Goal: Task Accomplishment & Management: Use online tool/utility

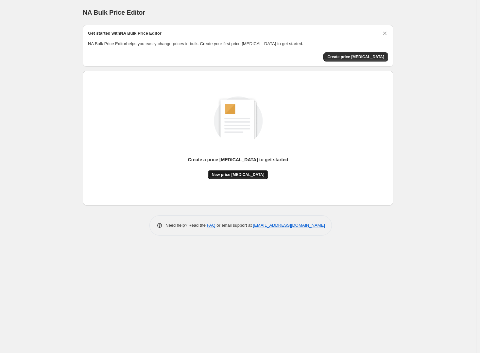
click at [236, 176] on span "New price [MEDICAL_DATA]" at bounding box center [238, 174] width 53 height 5
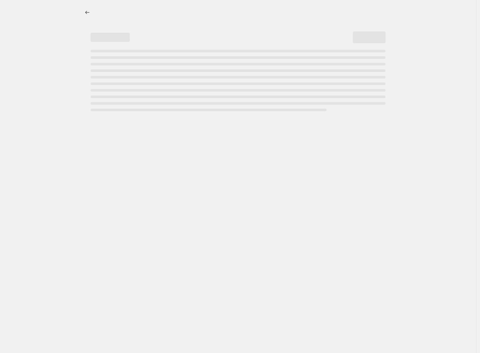
select select "percentage"
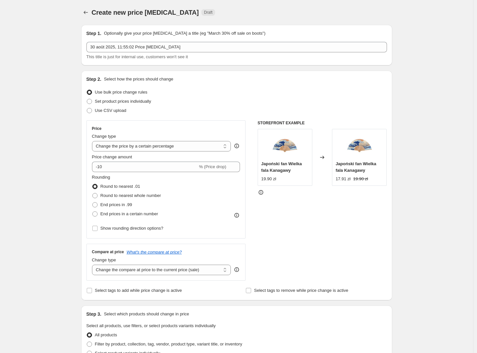
scroll to position [1, 0]
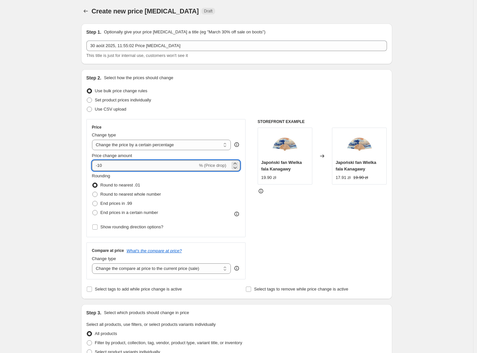
click at [108, 166] on input "-10" at bounding box center [145, 165] width 106 height 10
type input "330"
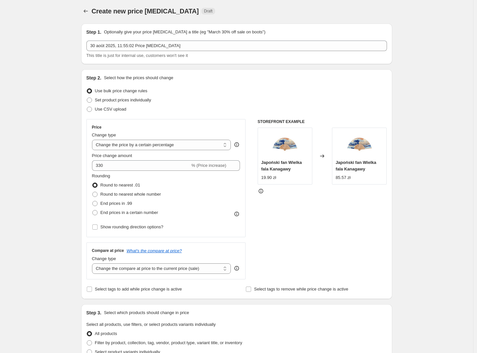
click at [73, 192] on div "Create new price [MEDICAL_DATA]. This page is ready Create new price [MEDICAL_D…" at bounding box center [236, 326] width 473 height 654
click at [98, 213] on span at bounding box center [95, 213] width 6 height 6
click at [93, 210] on input "End prices in a certain number" at bounding box center [92, 210] width 0 height 0
radio input "true"
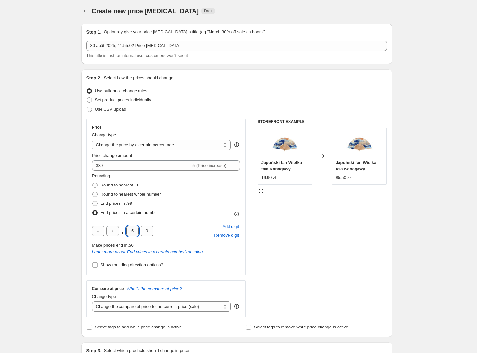
drag, startPoint x: 135, startPoint y: 231, endPoint x: 131, endPoint y: 231, distance: 3.6
click at [131, 231] on input "5" at bounding box center [132, 231] width 12 height 10
type input "0"
click at [70, 251] on div "Create new price [MEDICAL_DATA]. This page is ready Create new price [MEDICAL_D…" at bounding box center [236, 345] width 473 height 692
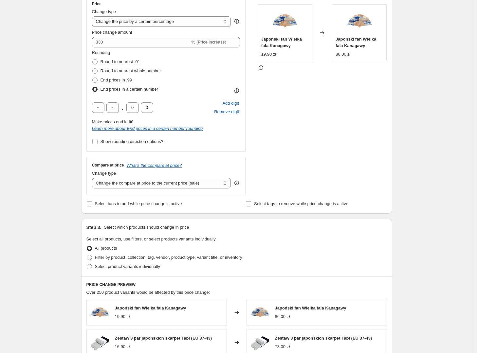
scroll to position [0, 0]
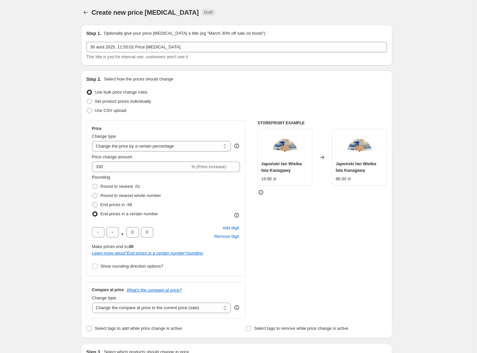
click at [60, 208] on div "Create new price [MEDICAL_DATA]. This page is ready Create new price [MEDICAL_D…" at bounding box center [236, 346] width 473 height 692
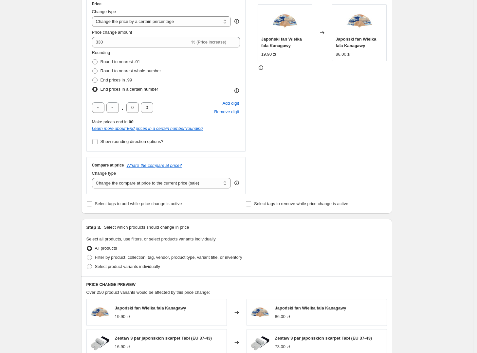
scroll to position [127, 0]
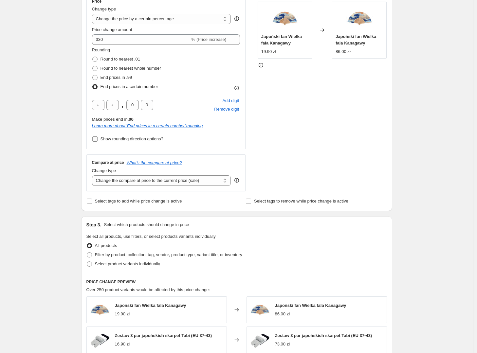
click at [113, 140] on span "Show rounding direction options?" at bounding box center [131, 138] width 63 height 5
click at [98, 140] on input "Show rounding direction options?" at bounding box center [94, 138] width 5 height 5
checkbox input "true"
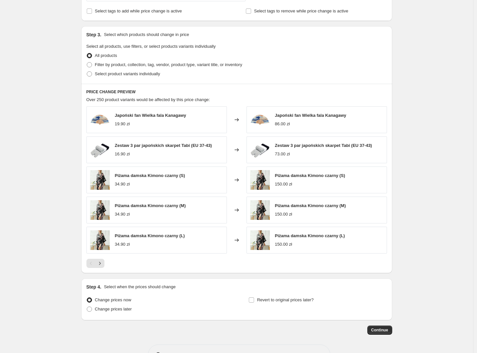
scroll to position [380, 0]
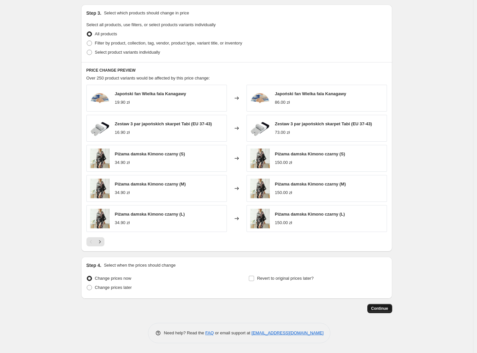
click at [386, 310] on span "Continue" at bounding box center [379, 308] width 17 height 5
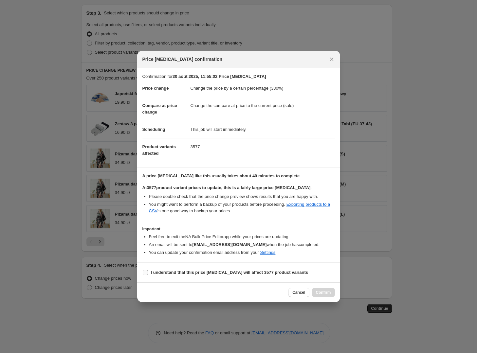
click at [220, 274] on b "I understand that this price [MEDICAL_DATA] will affect 3577 product variants" at bounding box center [229, 272] width 157 height 5
click at [148, 274] on input "I understand that this price [MEDICAL_DATA] will affect 3577 product variants" at bounding box center [145, 272] width 5 height 5
checkbox input "true"
click at [325, 293] on span "Confirm" at bounding box center [323, 292] width 15 height 5
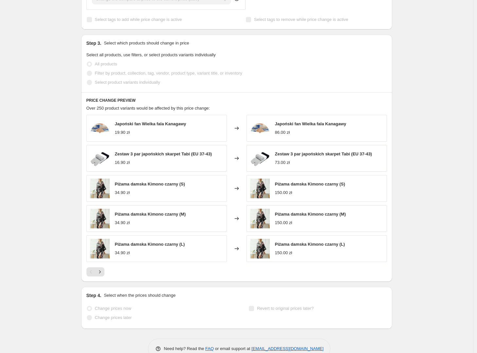
scroll to position [397, 0]
